Goal: Task Accomplishment & Management: Manage account settings

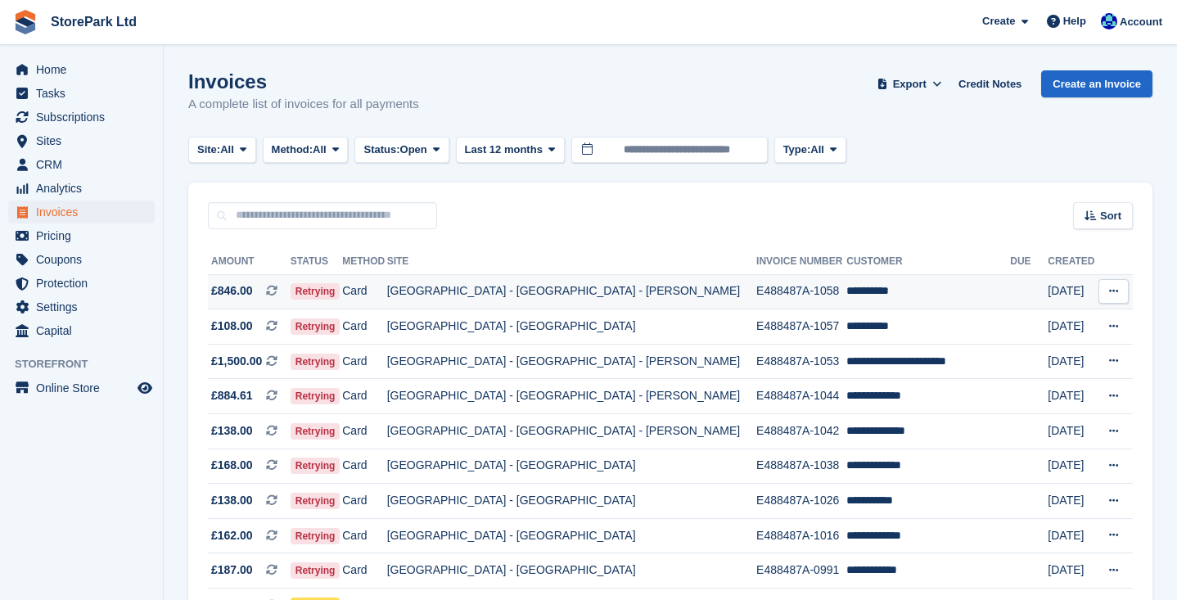
click at [583, 295] on td "[GEOGRAPHIC_DATA] - [GEOGRAPHIC_DATA] - [PERSON_NAME]" at bounding box center [571, 291] width 369 height 35
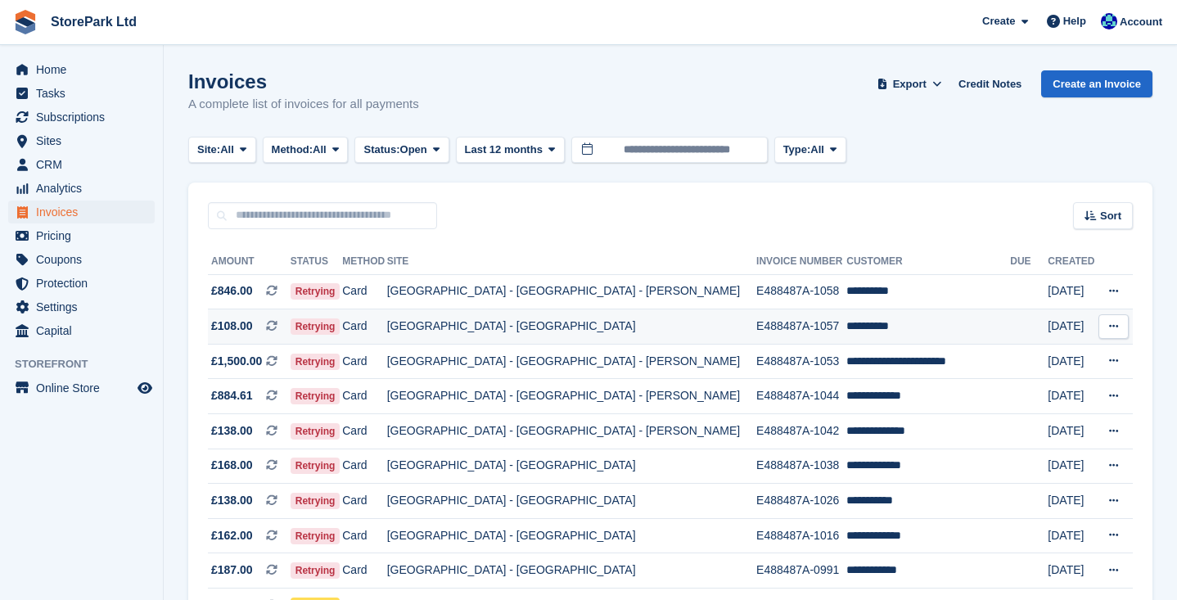
click at [588, 330] on td "[GEOGRAPHIC_DATA] - [GEOGRAPHIC_DATA]" at bounding box center [571, 326] width 369 height 35
click at [1165, 262] on section "Invoices A complete list of invoices for all payments Export Export Invoices Ex…" at bounding box center [670, 474] width 1013 height 948
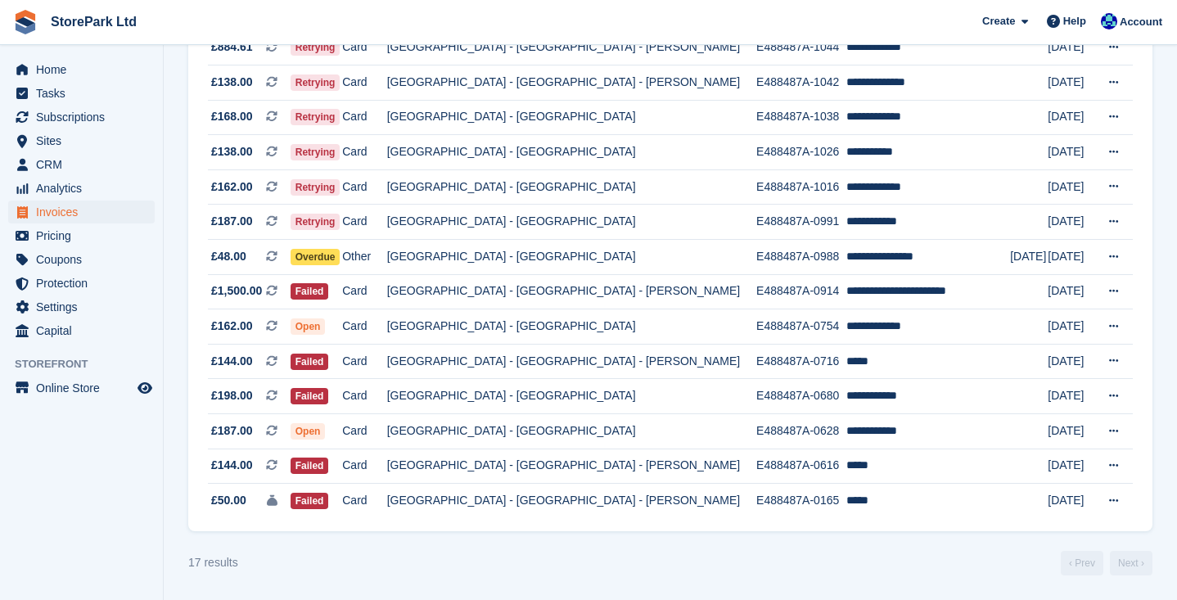
scroll to position [362, 0]
drag, startPoint x: 1171, startPoint y: 263, endPoint x: 1173, endPoint y: 183, distance: 79.4
click at [1173, 183] on section "Invoices A complete list of invoices for all payments Export Export Invoices Ex…" at bounding box center [670, 125] width 1013 height 948
click at [1172, 239] on section "Invoices A complete list of invoices for all payments Export Export Invoices Ex…" at bounding box center [670, 125] width 1013 height 948
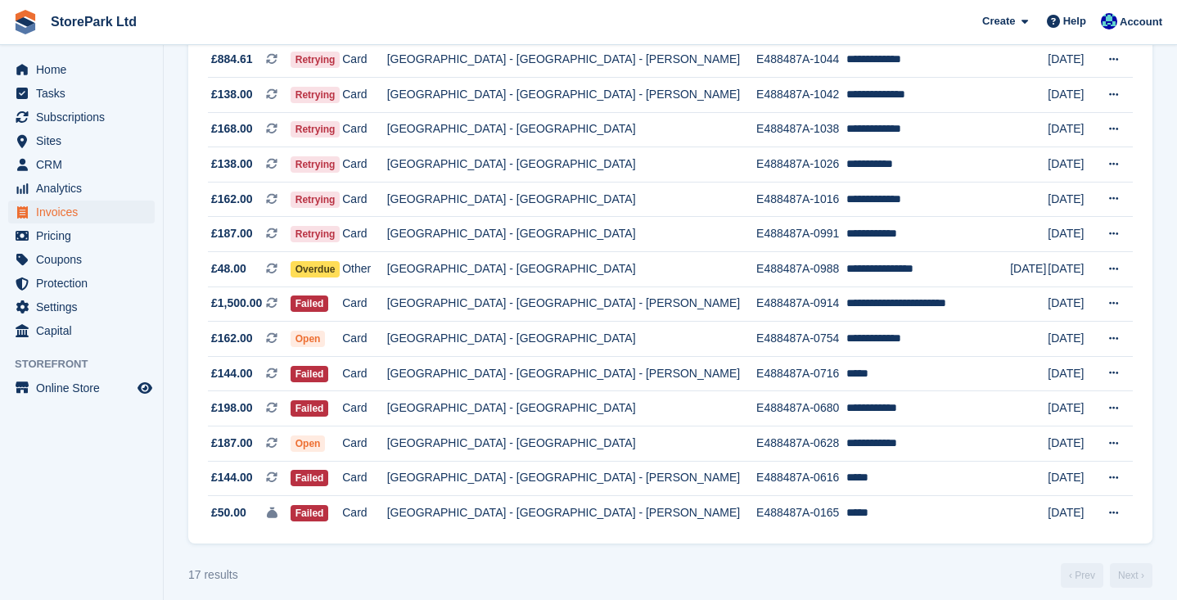
scroll to position [362, 0]
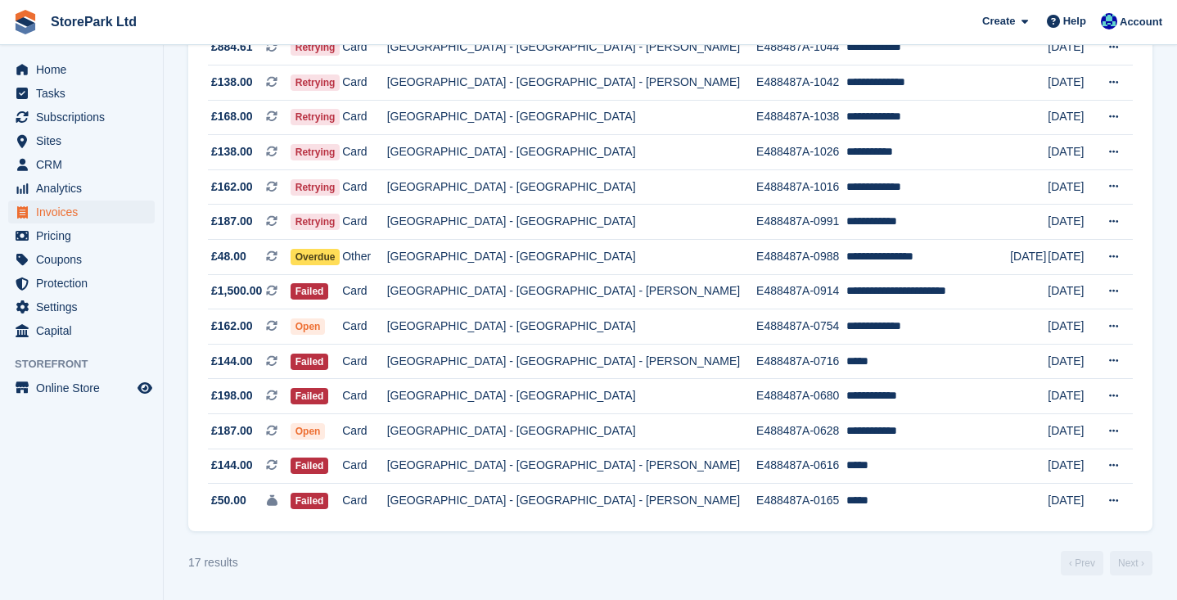
drag, startPoint x: 1173, startPoint y: 269, endPoint x: 1172, endPoint y: 207, distance: 62.2
click at [1172, 207] on section "Invoices A complete list of invoices for all payments Export Export Invoices Ex…" at bounding box center [670, 125] width 1013 height 948
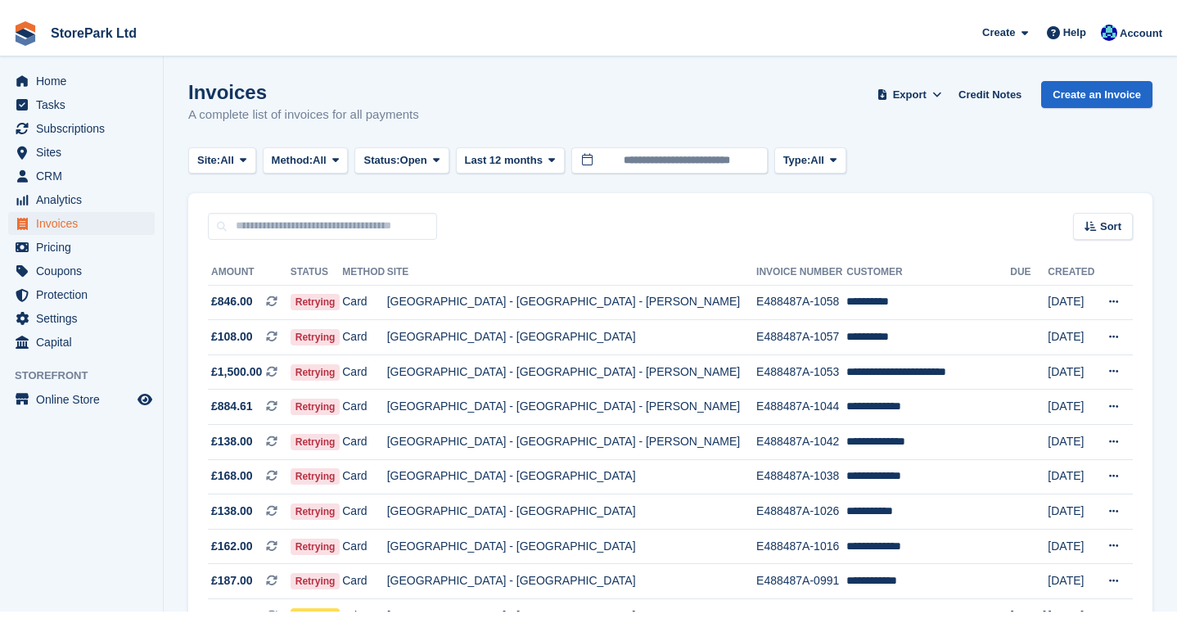
scroll to position [0, 0]
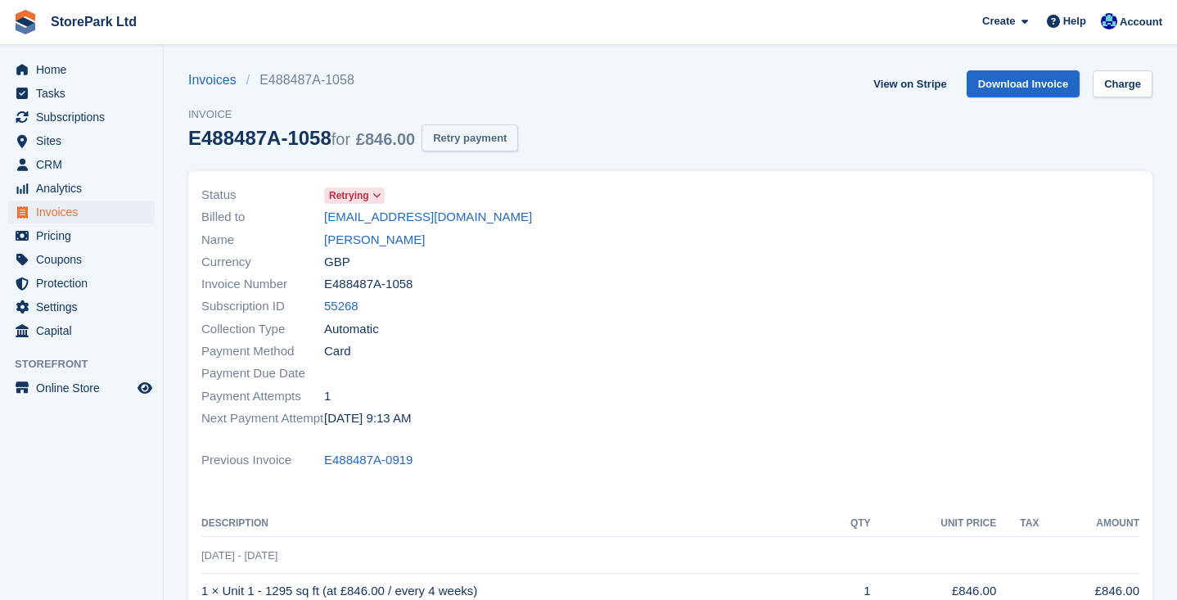
click at [502, 142] on button "Retry payment" at bounding box center [469, 137] width 97 height 27
click at [496, 139] on button "Retry payment" at bounding box center [469, 137] width 97 height 27
